Goal: Task Accomplishment & Management: Manage account settings

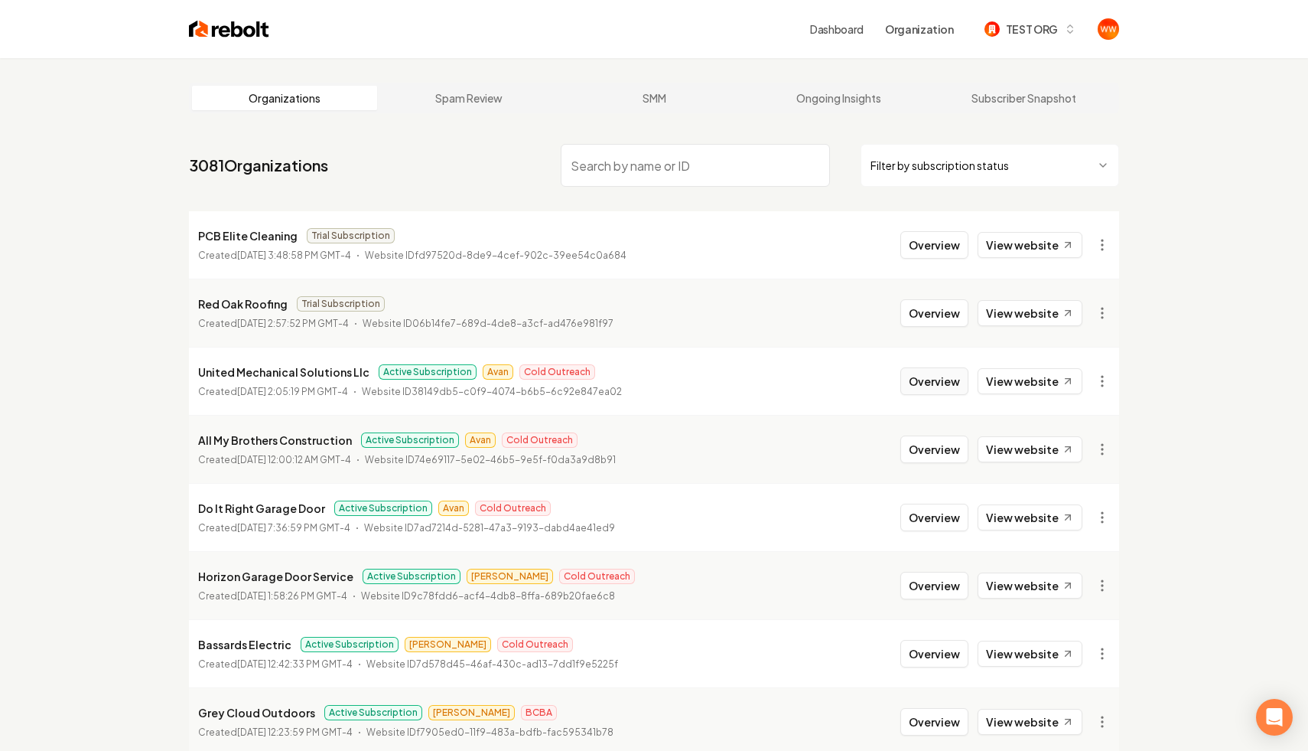
click at [952, 373] on button "Overview" at bounding box center [935, 381] width 68 height 28
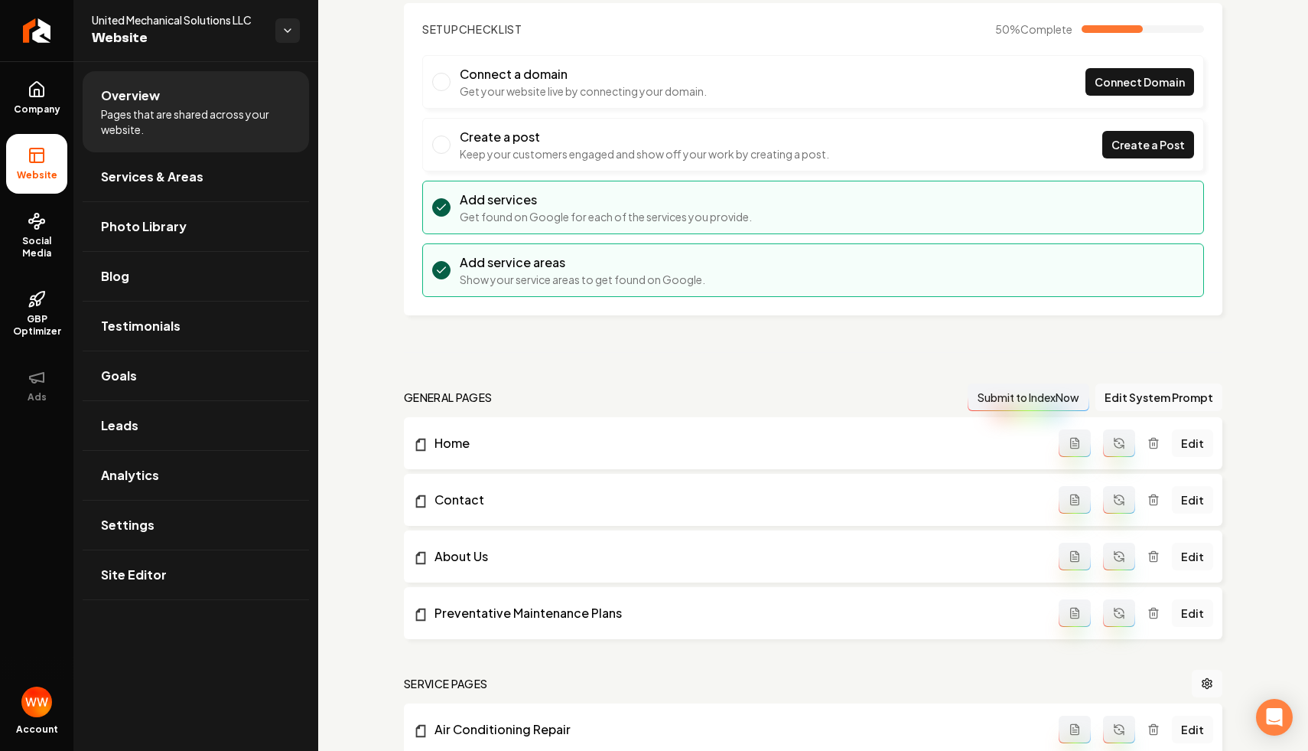
scroll to position [96, 0]
click at [1156, 399] on button "Edit System Prompt" at bounding box center [1159, 396] width 127 height 28
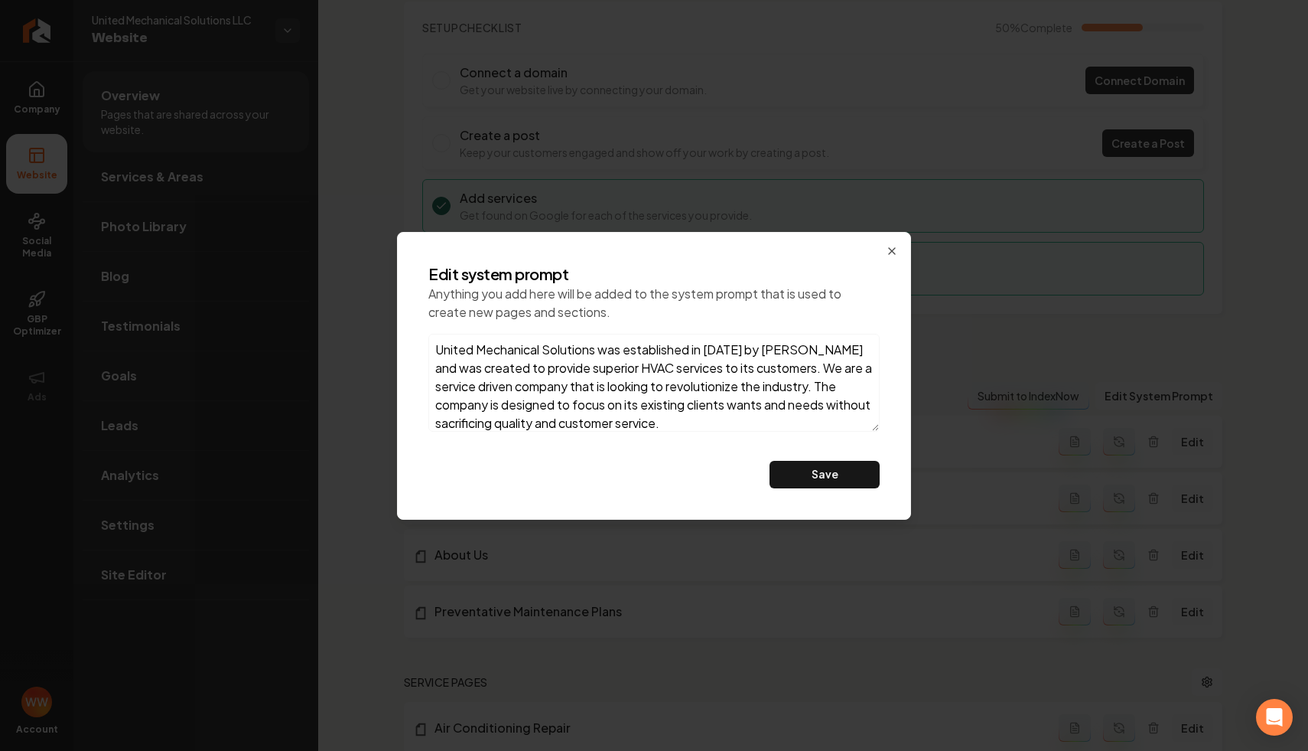
click at [752, 386] on textarea "United Mechanical Solutions was established in [DATE] by [PERSON_NAME] and was …" at bounding box center [653, 383] width 451 height 98
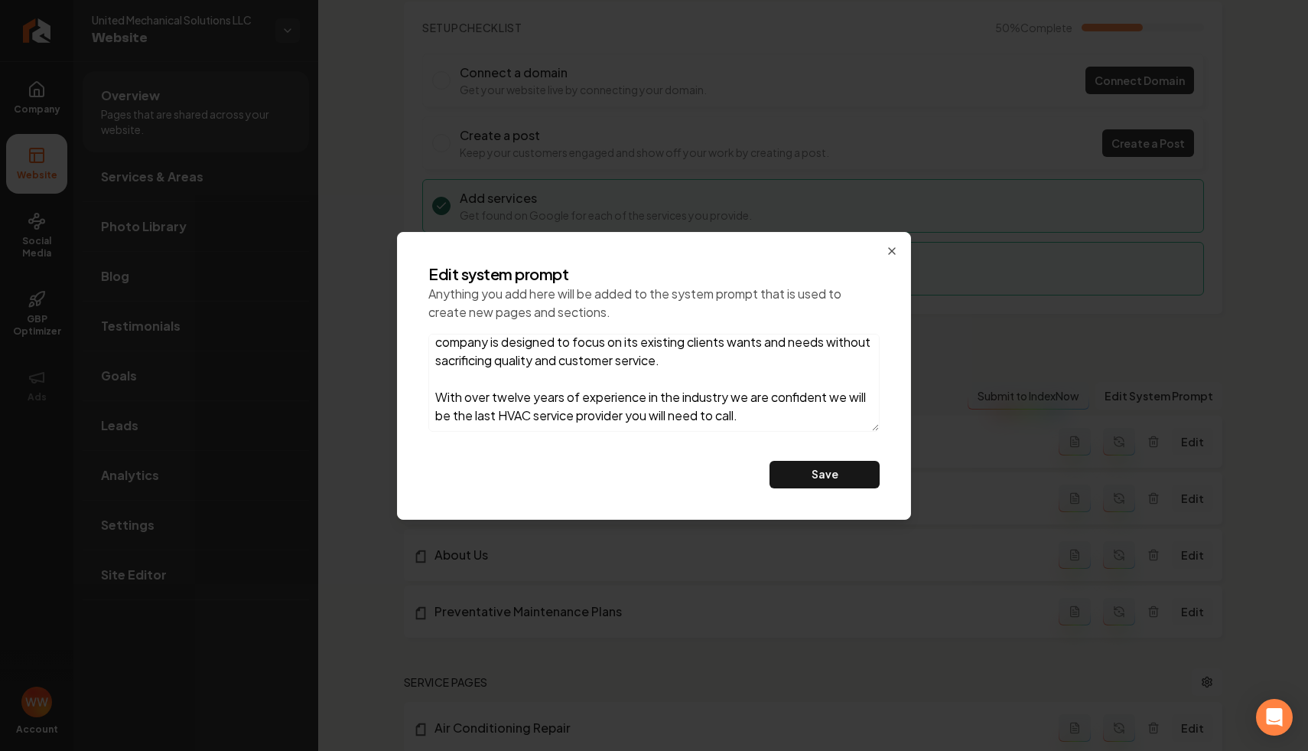
click at [852, 407] on textarea "United Mechanical Solutions was established in [DATE] by [PERSON_NAME] and was …" at bounding box center [653, 383] width 451 height 98
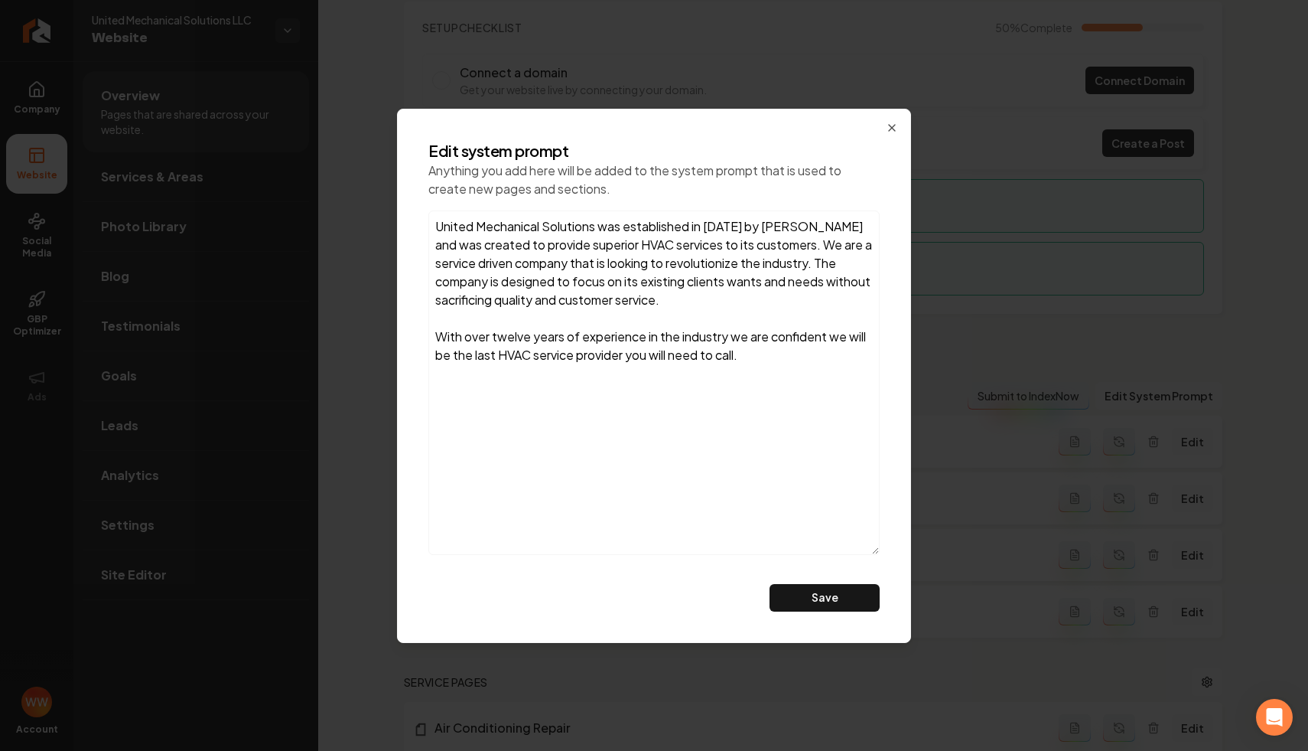
drag, startPoint x: 875, startPoint y: 426, endPoint x: 934, endPoint y: 673, distance: 253.3
click at [934, 673] on body "Company Website Social Media GBP Optimizer Ads Account United Mechanical Soluti…" at bounding box center [654, 375] width 1308 height 751
click at [772, 527] on textarea "United Mechanical Solutions was established in [DATE] by [PERSON_NAME] and was …" at bounding box center [653, 382] width 451 height 344
click at [664, 331] on textarea "United Mechanical Solutions was established in [DATE] by [PERSON_NAME] and was …" at bounding box center [653, 382] width 451 height 344
click at [671, 262] on textarea "United Mechanical Solutions was established in [DATE] by [PERSON_NAME] and was …" at bounding box center [653, 382] width 451 height 344
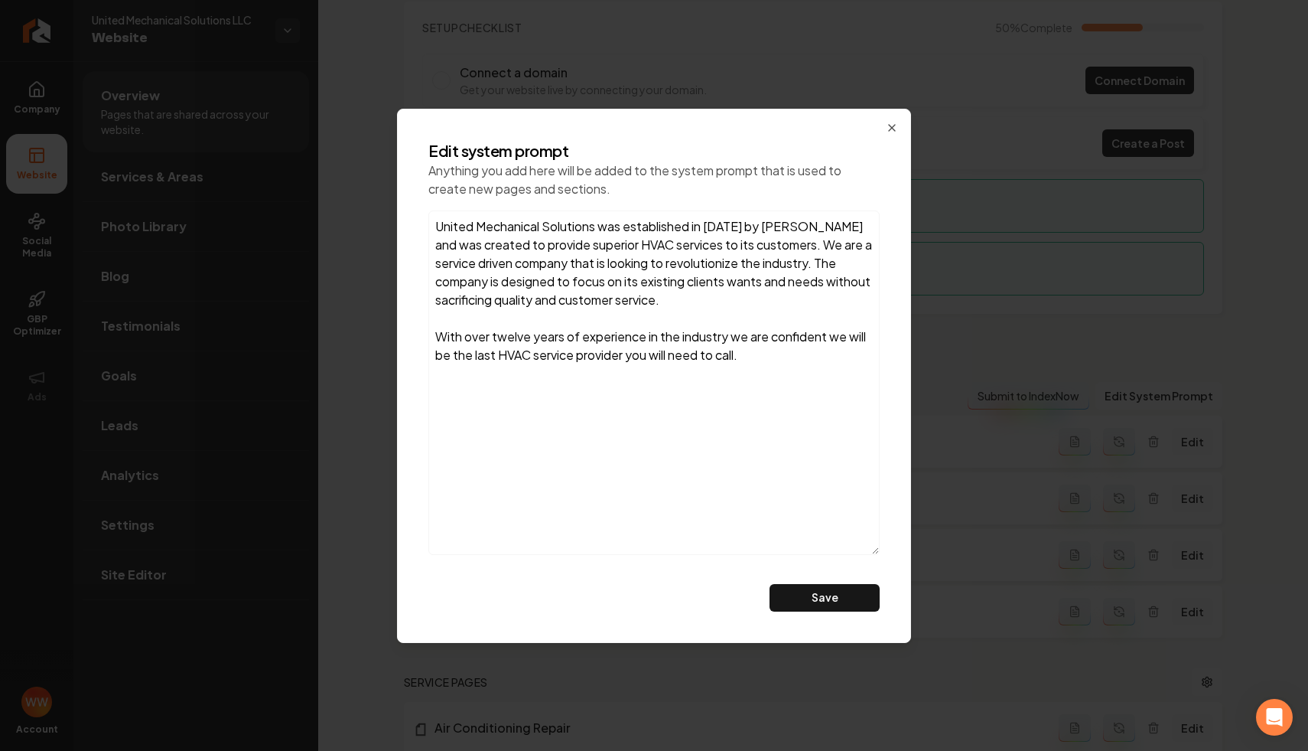
click at [671, 262] on textarea "United Mechanical Solutions was established in [DATE] by [PERSON_NAME] and was …" at bounding box center [653, 382] width 451 height 344
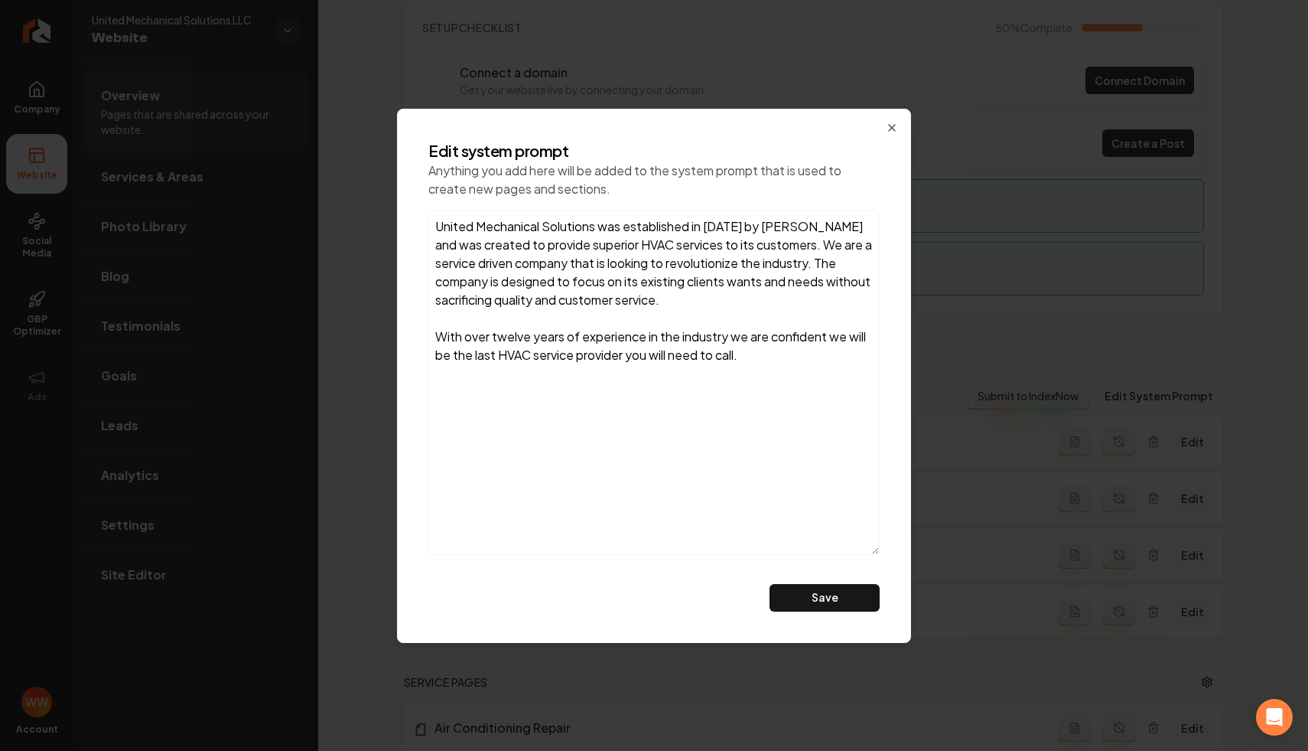
click at [702, 291] on textarea "United Mechanical Solutions was established in [DATE] by [PERSON_NAME] and was …" at bounding box center [653, 382] width 451 height 344
